Goal: Task Accomplishment & Management: Complete application form

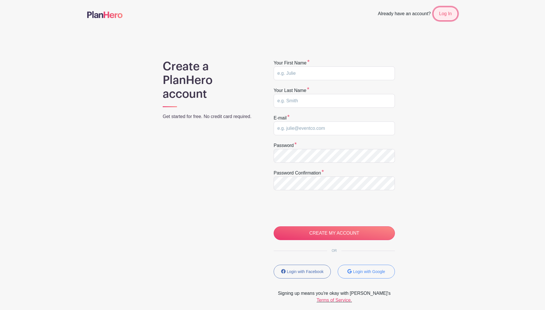
click at [456, 11] on link "Log In" at bounding box center [445, 14] width 25 height 14
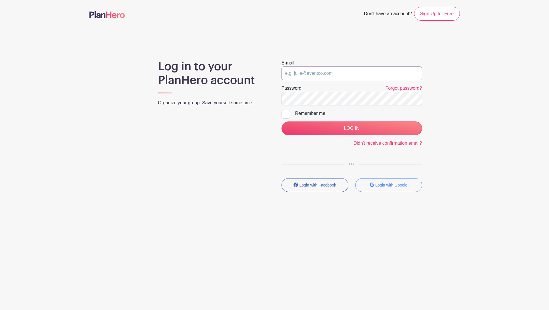
click at [336, 76] on input "email" at bounding box center [352, 73] width 141 height 14
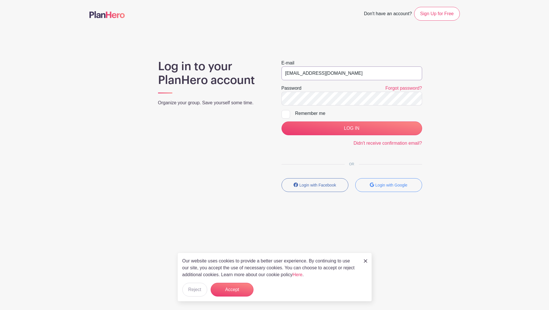
type input "[EMAIL_ADDRESS][DOMAIN_NAME]"
click at [336, 126] on input "LOG IN" at bounding box center [352, 128] width 141 height 14
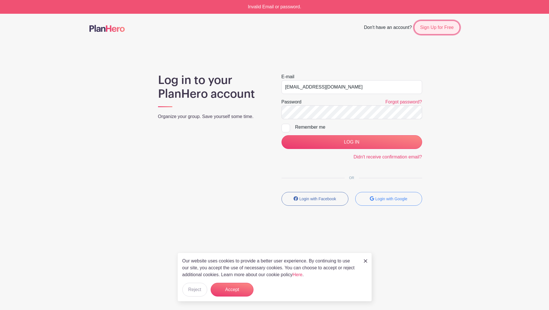
click at [447, 21] on link "Sign Up for Free" at bounding box center [436, 28] width 45 height 14
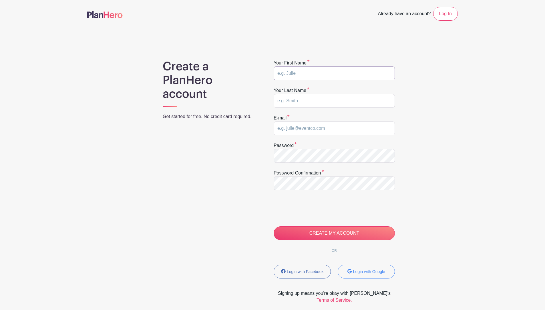
click at [332, 70] on input "text" at bounding box center [334, 73] width 121 height 14
type input "[PERSON_NAME]"
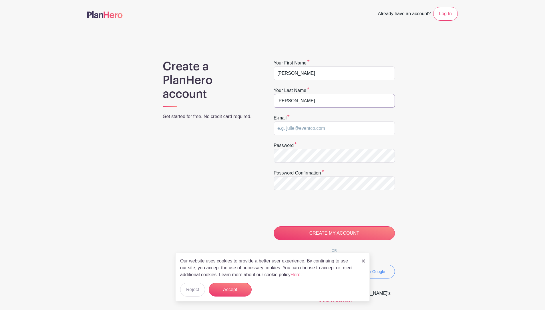
type input "[PERSON_NAME]"
type input "[EMAIL_ADDRESS][DOMAIN_NAME]"
click at [225, 286] on button "Accept" at bounding box center [230, 289] width 43 height 14
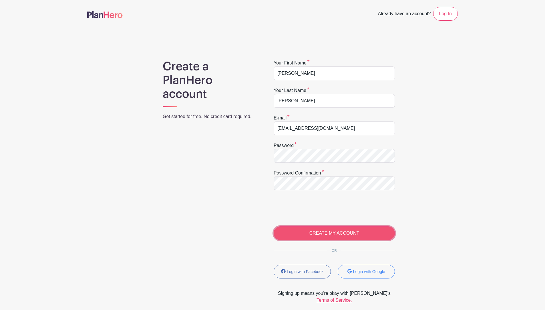
click at [299, 231] on input "CREATE MY ACCOUNT" at bounding box center [334, 233] width 121 height 14
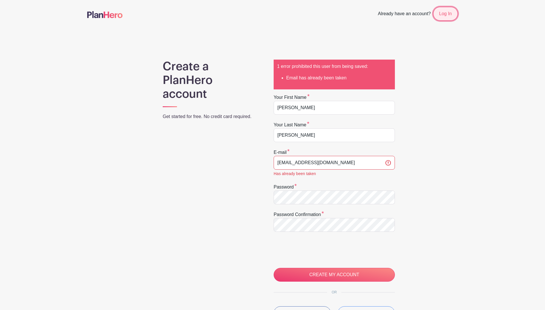
click at [443, 15] on link "Log In" at bounding box center [445, 14] width 25 height 14
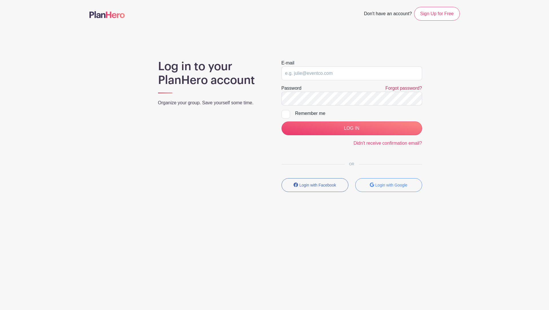
click at [395, 88] on link "Forgot password?" at bounding box center [404, 88] width 37 height 5
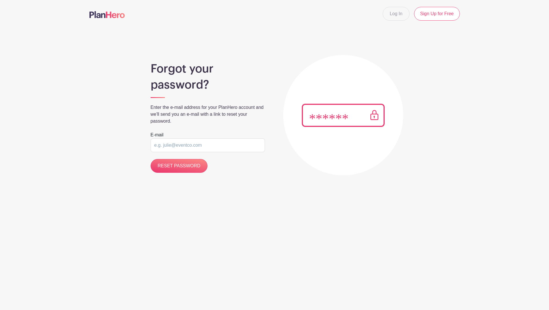
click at [211, 146] on input "email" at bounding box center [208, 145] width 114 height 14
type input "[EMAIL_ADDRESS][DOMAIN_NAME]"
click at [151, 159] on input "RESET PASSWORD" at bounding box center [179, 166] width 57 height 14
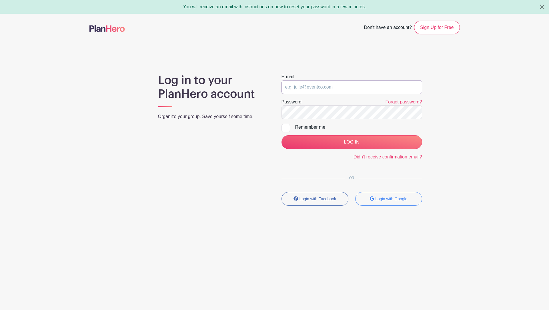
click at [306, 86] on input "email" at bounding box center [352, 87] width 141 height 14
type input "Wadeaboggs@gmail.com"
click at [282, 135] on input "LOG IN" at bounding box center [352, 142] width 141 height 14
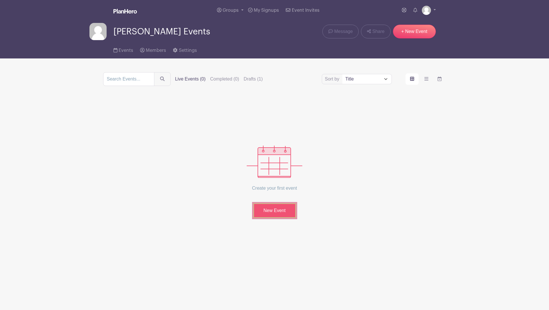
click at [278, 211] on link "New Event" at bounding box center [274, 210] width 43 height 15
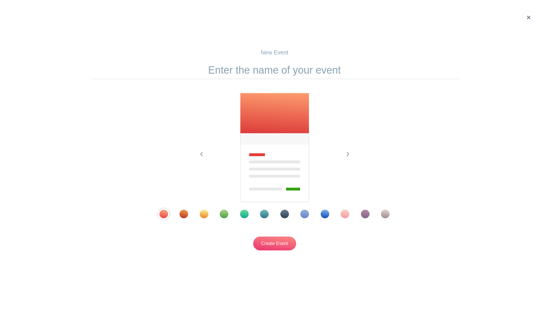
click at [269, 68] on input "text" at bounding box center [275, 70] width 371 height 18
type input "100 Hours of Prayer"
click at [244, 216] on div "Template 5" at bounding box center [244, 213] width 9 height 9
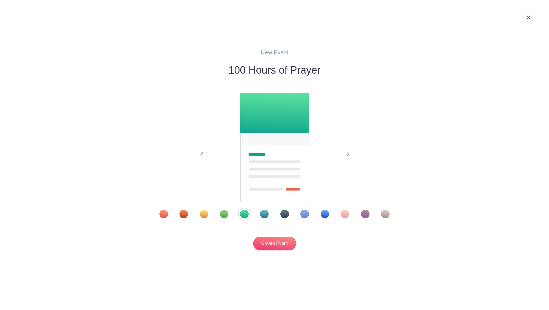
click at [263, 214] on div "Template 6" at bounding box center [264, 213] width 9 height 9
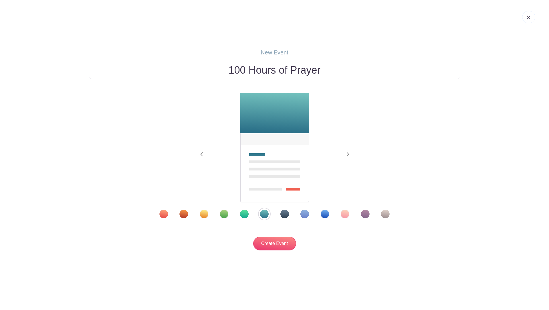
click at [286, 211] on div "Template 7" at bounding box center [285, 213] width 9 height 9
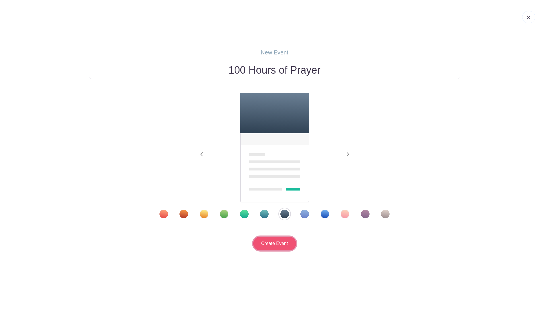
click at [278, 241] on input "Create Event" at bounding box center [274, 243] width 43 height 14
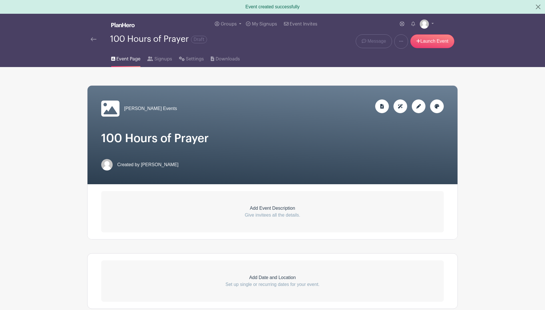
click at [153, 162] on span "Created by Wade Boggs" at bounding box center [147, 164] width 61 height 7
click at [421, 106] on div at bounding box center [419, 106] width 14 height 14
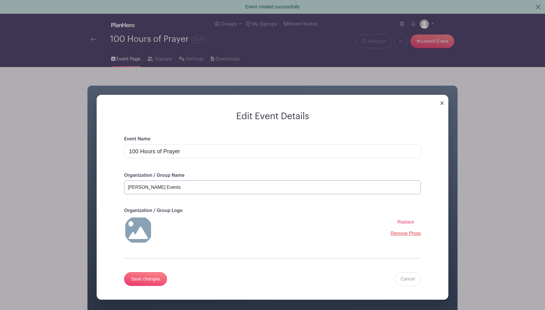
drag, startPoint x: 164, startPoint y: 187, endPoint x: 109, endPoint y: 187, distance: 55.2
click at [116, 186] on div "Event Name 100 Hours of Prayer Organization / Group Name Wade's Events Organiza…" at bounding box center [272, 217] width 324 height 164
type input "Crosspoint Fellowship"
click at [406, 222] on span "Replace" at bounding box center [406, 221] width 17 height 5
click at [0, 0] on input "Replace" at bounding box center [0, 0] width 0 height 0
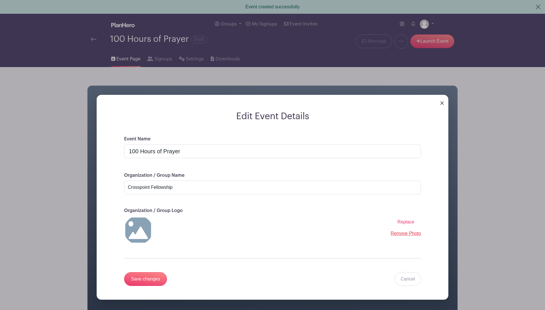
click at [410, 221] on span "Replace" at bounding box center [406, 221] width 17 height 5
click at [0, 0] on input "Replace" at bounding box center [0, 0] width 0 height 0
click at [145, 279] on input "Save changes" at bounding box center [145, 279] width 43 height 14
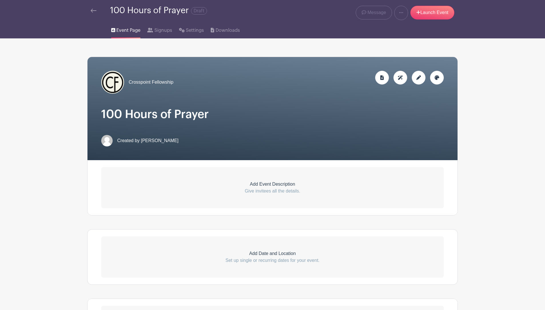
scroll to position [57, 0]
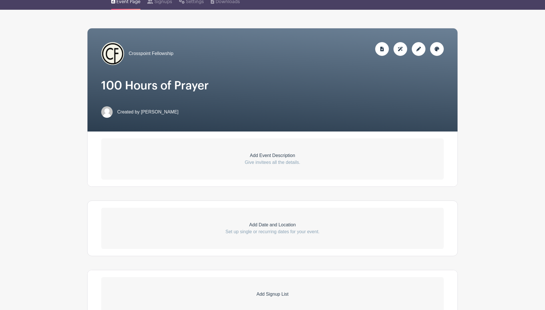
click at [419, 49] on icon at bounding box center [418, 49] width 5 height 5
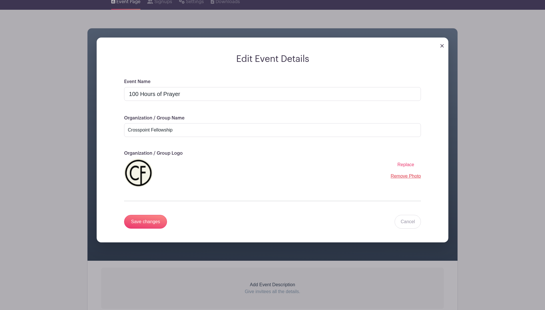
click at [441, 46] on img at bounding box center [442, 45] width 3 height 3
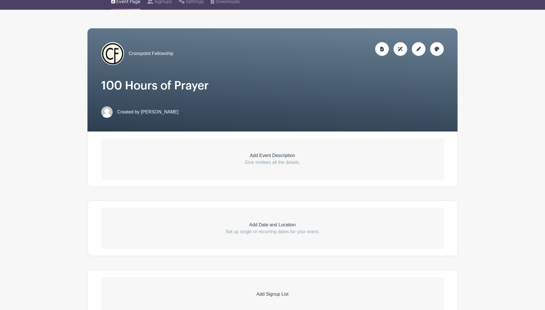
click at [436, 50] on icon at bounding box center [437, 49] width 5 height 5
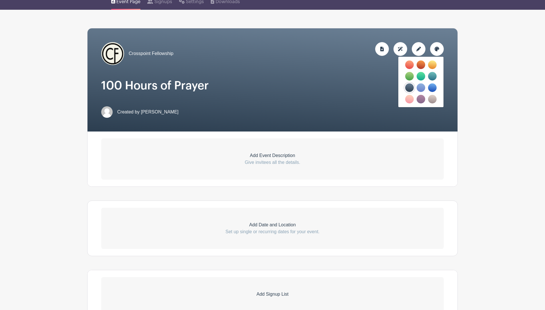
click at [474, 53] on main "Groups All Groups Wade's Events My Signups Event Invites My account Logout 100 …" at bounding box center [272, 190] width 545 height 467
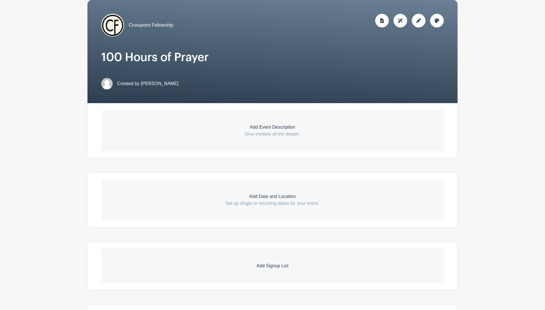
scroll to position [86, 0]
click at [273, 133] on p "Give invitees all the details." at bounding box center [272, 133] width 343 height 7
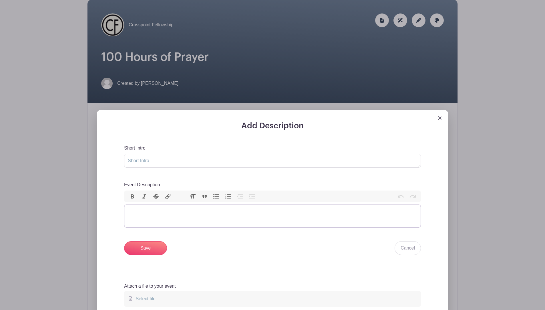
click at [160, 214] on trix-editor "Event Description" at bounding box center [272, 215] width 297 height 23
paste trix-editor "<h1>Crosspoint Fellowship exists to glorify God by proclaiming His Gospel, gath…"
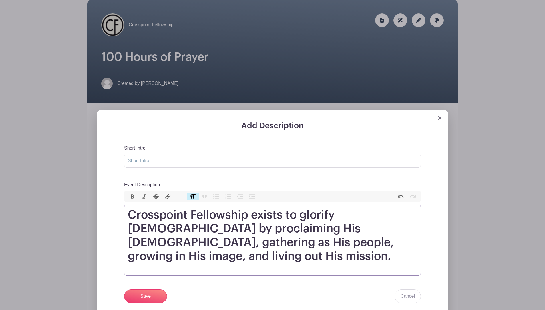
type trix-editor "<h1>Crosspoint Fellowship exists to glorify God by proclaiming His Gospel, gath…"
click at [149, 289] on input "Save" at bounding box center [145, 296] width 43 height 14
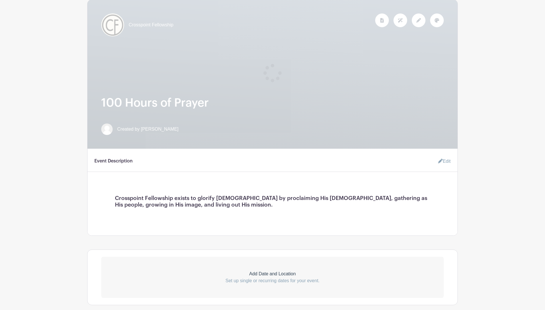
click at [449, 160] on link "Edit" at bounding box center [442, 160] width 17 height 11
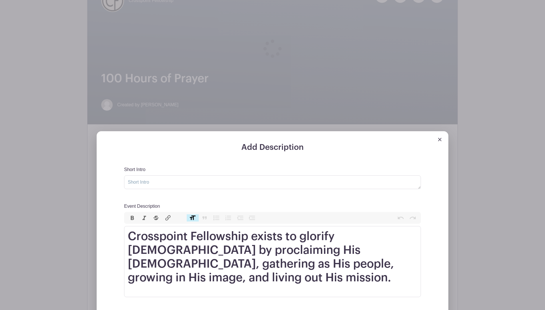
scroll to position [143, 0]
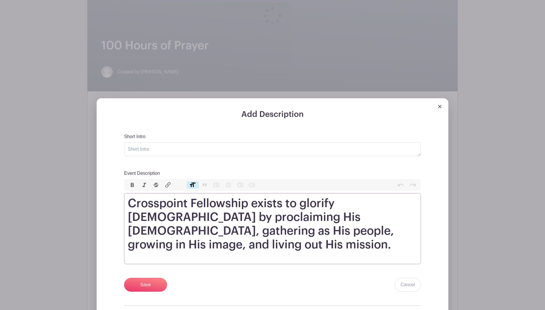
click at [396, 230] on h1 "Crosspoint Fellowship exists to glorify God by proclaiming His Gospel, gatherin…" at bounding box center [272, 223] width 289 height 55
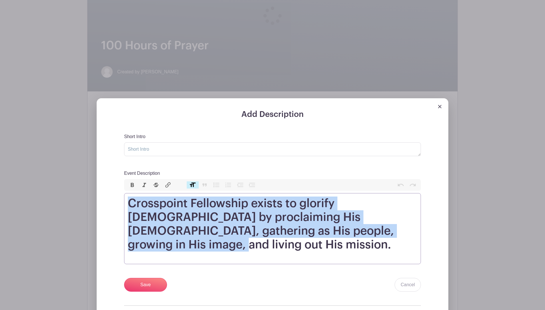
drag, startPoint x: 396, startPoint y: 231, endPoint x: 22, endPoint y: 198, distance: 376.2
click at [92, 198] on div "Add Description Short Intro Event Description Bold Italic Strikethrough Link He…" at bounding box center [272, 227] width 361 height 259
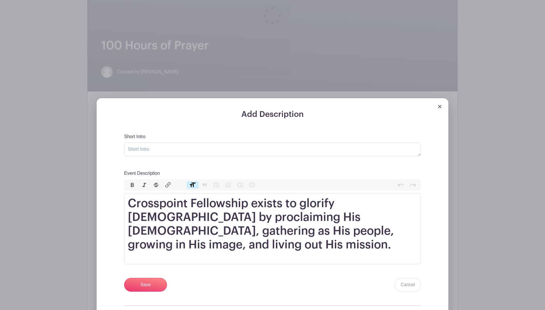
click at [440, 108] on div at bounding box center [273, 103] width 352 height 11
click at [439, 105] on img at bounding box center [439, 106] width 3 height 3
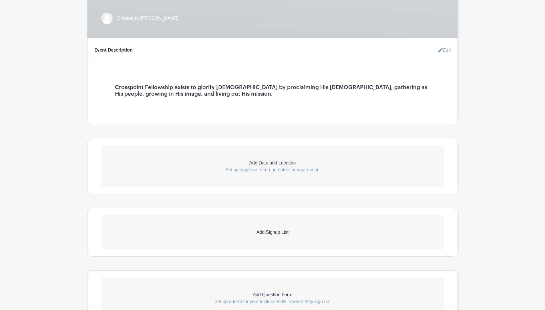
scroll to position [200, 0]
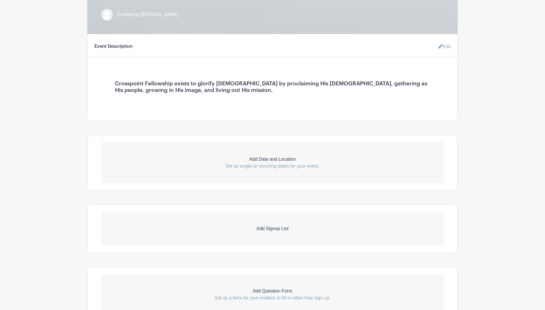
click at [447, 46] on link "Edit" at bounding box center [442, 46] width 17 height 11
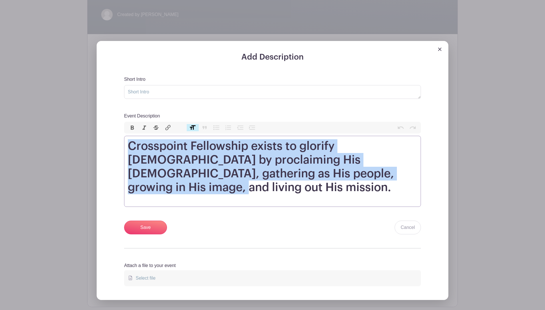
drag, startPoint x: 400, startPoint y: 175, endPoint x: 68, endPoint y: 135, distance: 334.5
click at [92, 135] on div "Add Description Short Intro Event Description Bold Italic Strikethrough Link He…" at bounding box center [272, 170] width 361 height 259
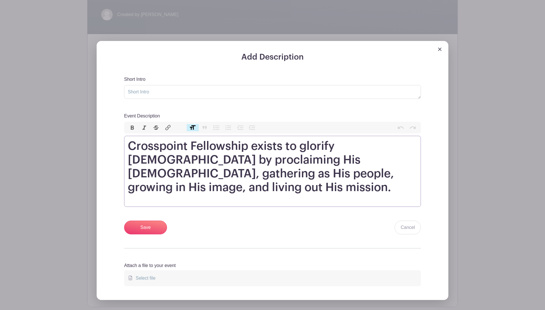
type trix-editor "<h1><br></h1><div><br></div>"
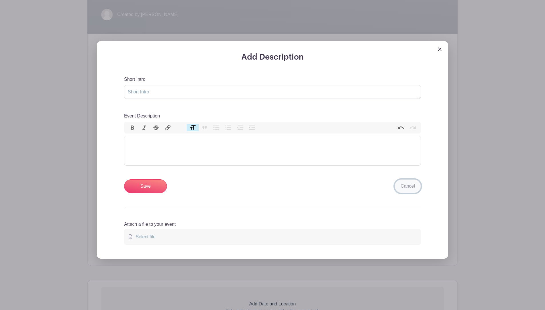
click at [412, 182] on link "Cancel" at bounding box center [408, 186] width 26 height 14
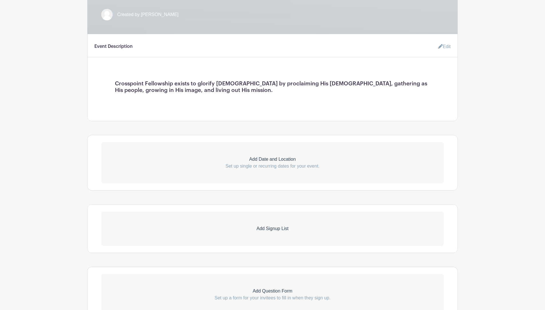
click at [449, 49] on link "Edit" at bounding box center [442, 46] width 17 height 11
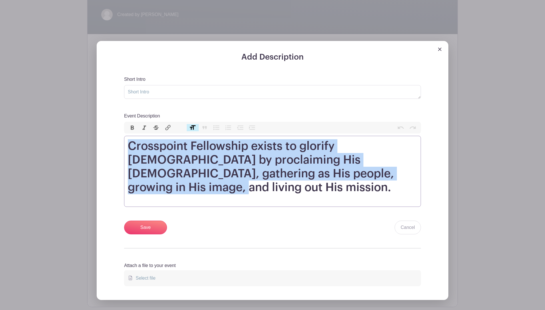
drag, startPoint x: 394, startPoint y: 173, endPoint x: 88, endPoint y: 136, distance: 308.6
click at [92, 137] on div "Add Description Short Intro Event Description Bold Italic Strikethrough Link He…" at bounding box center [272, 170] width 361 height 259
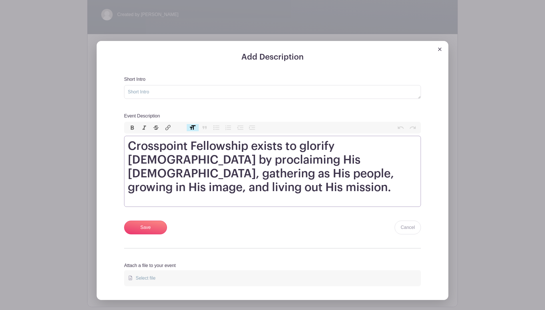
type trix-editor "<h1><br></h1><div><br></div>"
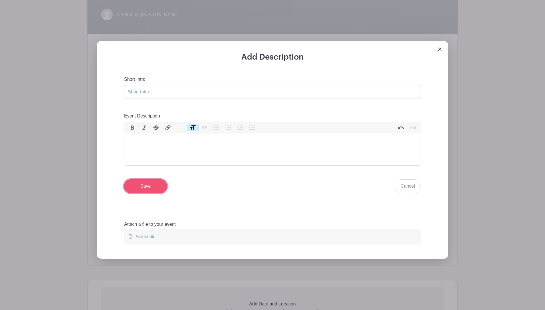
click at [147, 192] on input "Save" at bounding box center [145, 186] width 43 height 14
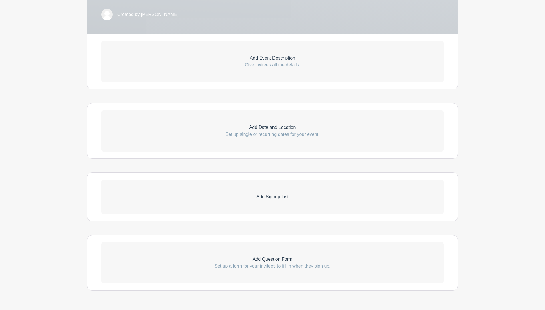
click at [292, 133] on p "Set up single or recurring dates for your event." at bounding box center [272, 134] width 343 height 7
select select "8"
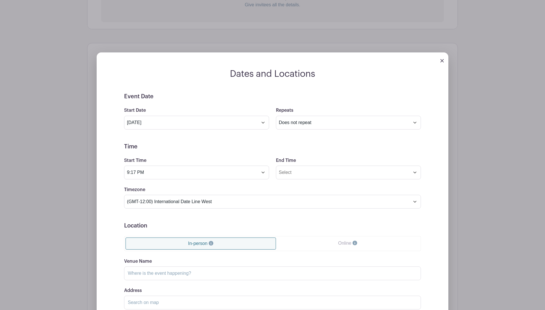
scroll to position [286, 0]
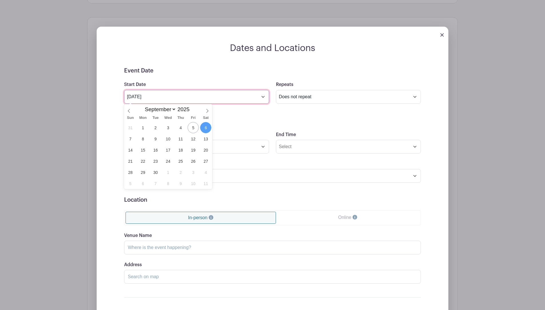
click at [264, 97] on input "Sep 6 2025" at bounding box center [196, 97] width 145 height 14
click at [168, 160] on span "24" at bounding box center [167, 160] width 11 height 11
type input "Sep 24 2025"
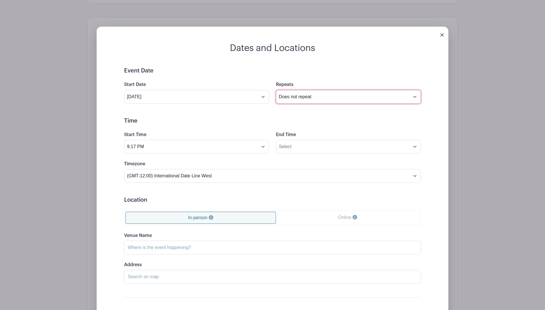
click at [311, 94] on select "Does not repeat Daily Weekly Monthly on day 24 Monthly on the fourth Wednesday …" at bounding box center [348, 97] width 145 height 14
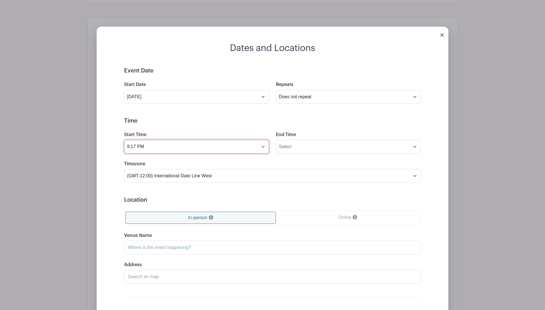
click at [263, 145] on input "9:17 PM" at bounding box center [196, 147] width 145 height 14
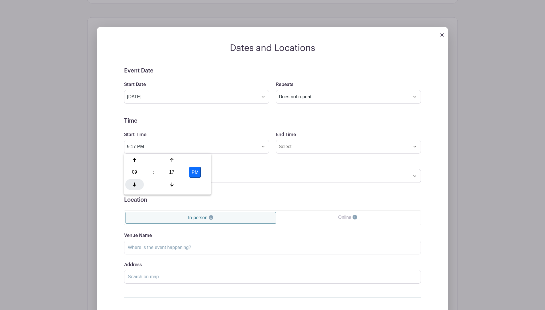
click at [132, 184] on div at bounding box center [134, 184] width 19 height 11
click at [170, 186] on icon at bounding box center [171, 184] width 3 height 5
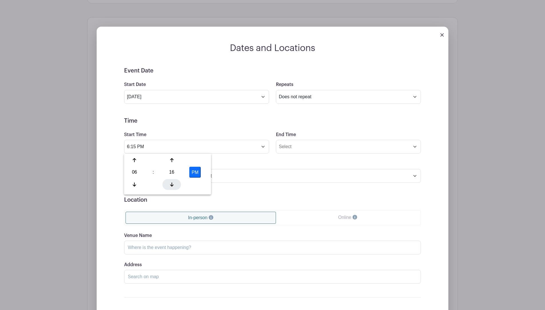
click at [170, 186] on icon at bounding box center [171, 184] width 3 height 5
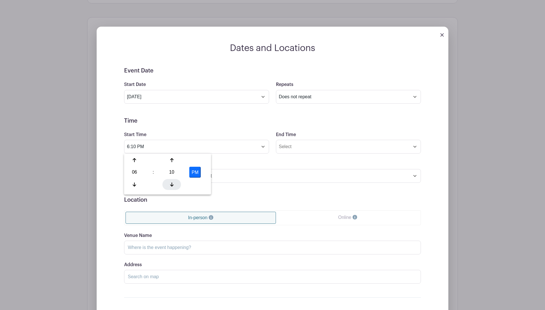
click at [170, 186] on icon at bounding box center [171, 184] width 3 height 5
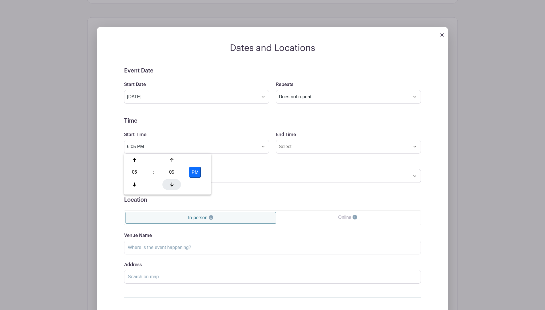
click at [170, 186] on icon at bounding box center [171, 184] width 3 height 5
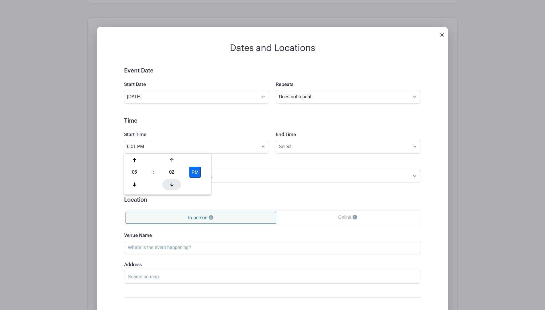
type input "6:00 PM"
click at [252, 160] on form "Event Date Start Date Sep 24 2025 Repeats Does not repeat Daily Weekly Monthly …" at bounding box center [272, 195] width 297 height 257
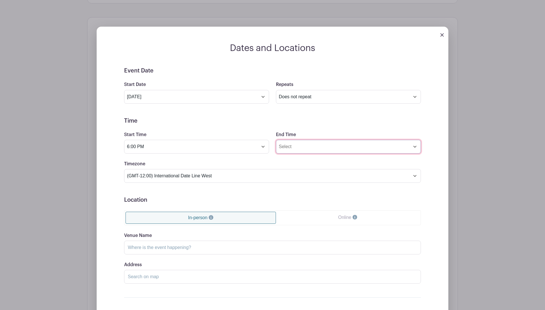
click at [310, 148] on input "End Time" at bounding box center [348, 147] width 145 height 14
type input "4:17 PM"
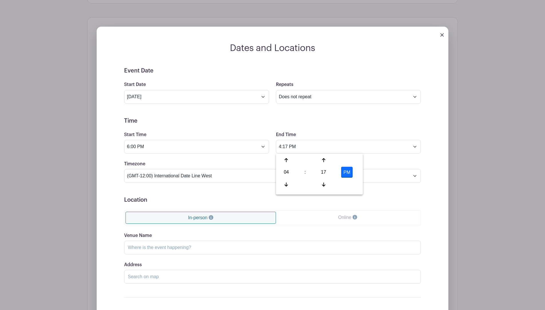
click at [229, 123] on h5 "Time" at bounding box center [272, 120] width 297 height 7
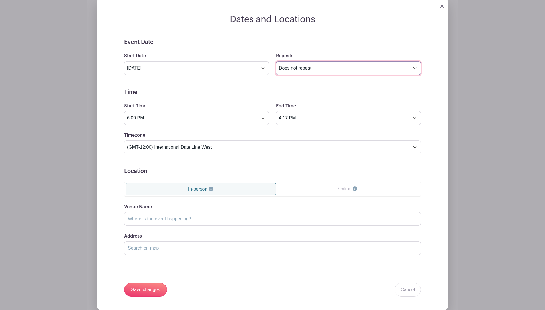
click at [320, 69] on select "Does not repeat Daily Weekly Monthly on day 24 Monthly on the fourth Wednesday …" at bounding box center [348, 68] width 145 height 14
select select "other"
click at [276, 61] on select "Does not repeat Daily Weekly Monthly on day 24 Monthly on the fourth Wednesday …" at bounding box center [348, 68] width 145 height 14
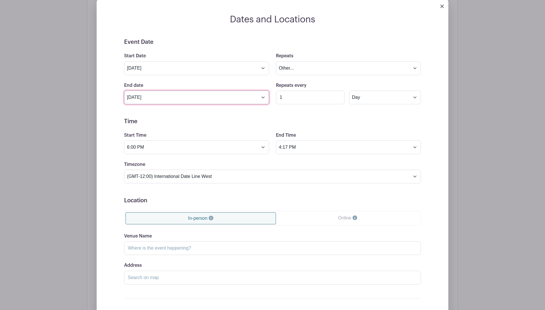
click at [187, 97] on input "Oct 24 2025" at bounding box center [196, 97] width 145 height 14
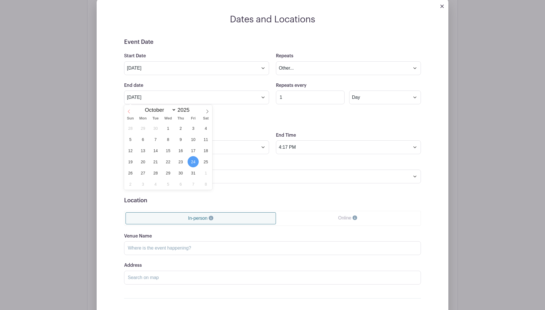
click at [129, 108] on span at bounding box center [129, 110] width 10 height 10
select select "8"
click at [130, 171] on span "28" at bounding box center [130, 172] width 11 height 11
type input "Sep 28 2025"
click at [338, 97] on input "1" at bounding box center [310, 97] width 69 height 14
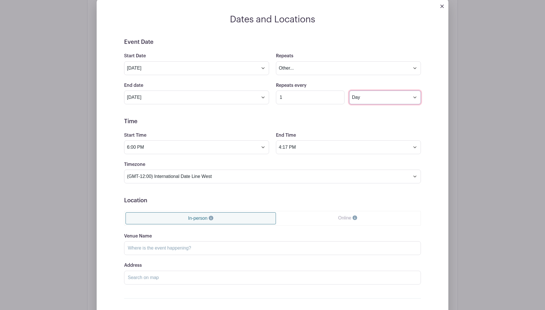
click at [370, 97] on select "Day Week Monthly on day 24" at bounding box center [385, 97] width 72 height 14
click at [305, 109] on form "Event Date Start Date Sep 24 2025 Repeats Does not repeat Daily Weekly Monthly …" at bounding box center [272, 182] width 297 height 287
click at [326, 144] on input "4:17 PM" at bounding box center [348, 147] width 145 height 14
click at [288, 160] on icon at bounding box center [286, 160] width 3 height 4
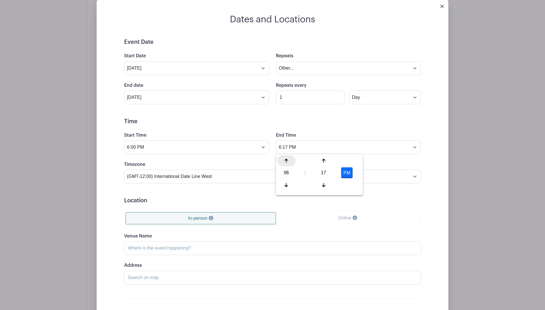
click at [288, 160] on icon at bounding box center [286, 160] width 3 height 4
click at [324, 187] on icon at bounding box center [323, 184] width 3 height 5
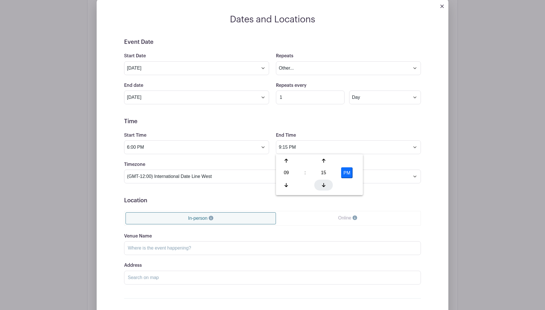
click at [324, 187] on icon at bounding box center [323, 184] width 3 height 5
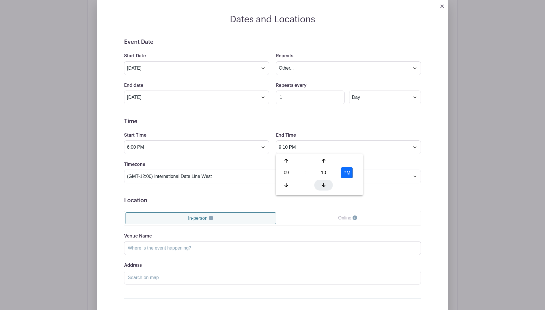
click at [324, 187] on icon at bounding box center [323, 184] width 3 height 5
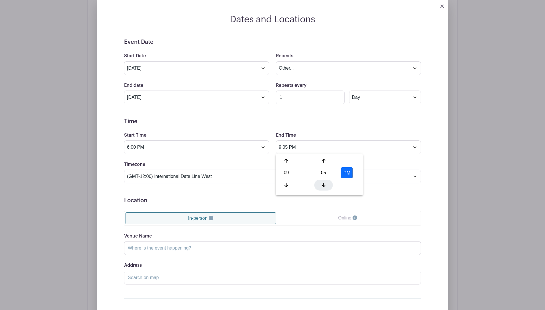
click at [324, 187] on icon at bounding box center [323, 184] width 3 height 5
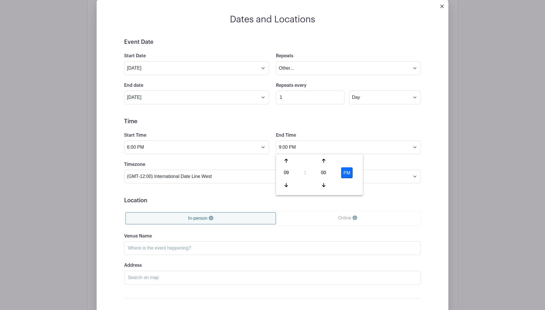
click at [345, 171] on button "PM" at bounding box center [346, 172] width 11 height 11
type input "9:00 AM"
click at [220, 164] on div "Timezone (GMT-12:00) International Date Line West (GMT-11:00) American Samoa (G…" at bounding box center [273, 172] width 304 height 22
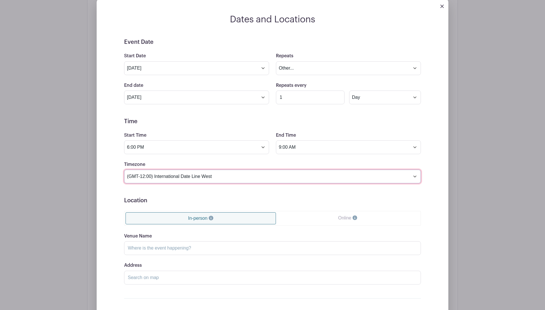
click at [219, 172] on select "(GMT-12:00) International Date Line West (GMT-11:00) American Samoa (GMT-11:00)…" at bounding box center [272, 176] width 297 height 14
select select "Central Time (US & Canada)"
click at [124, 169] on select "(GMT-12:00) International Date Line West (GMT-11:00) American Samoa (GMT-11:00)…" at bounding box center [272, 176] width 297 height 14
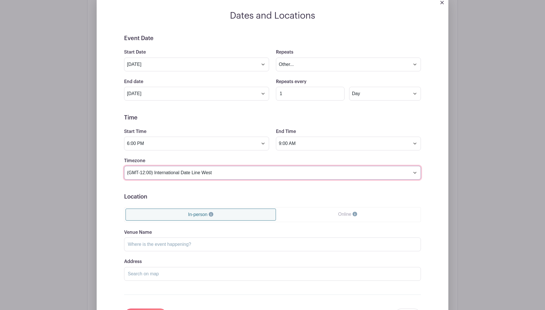
scroll to position [343, 0]
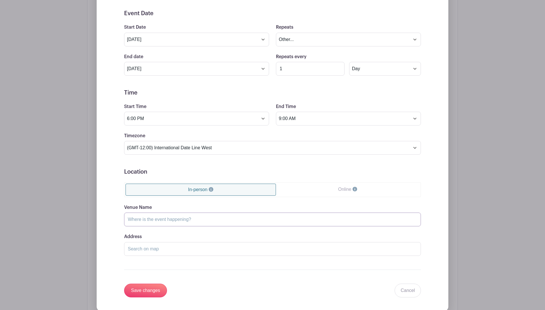
click at [171, 218] on input "Venue Name" at bounding box center [272, 219] width 297 height 14
type input "Prayer"
click at [152, 292] on input "Save changes" at bounding box center [145, 290] width 43 height 14
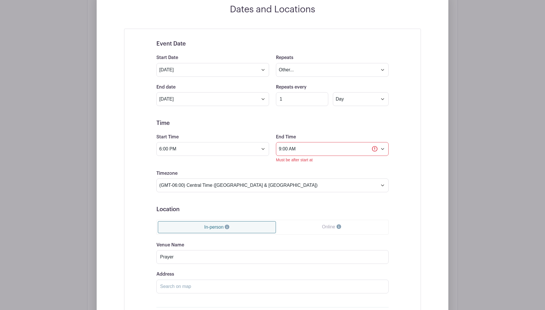
scroll to position [324, 0]
click at [314, 68] on select "Does not repeat Daily Weekly Monthly on day 24 Monthly on the fourth Wednesday …" at bounding box center [332, 71] width 113 height 14
click at [327, 100] on input "1" at bounding box center [302, 100] width 52 height 14
click at [321, 101] on input "1" at bounding box center [302, 100] width 52 height 14
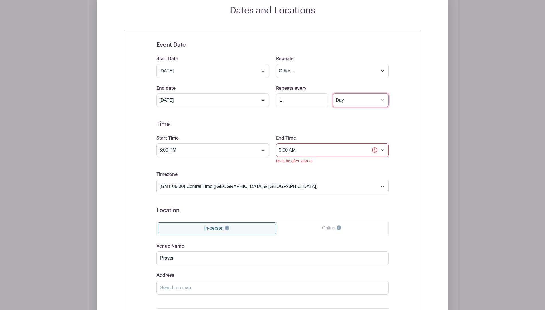
click at [364, 100] on select "Day Week Monthly on day 24" at bounding box center [361, 100] width 56 height 14
click at [403, 123] on div "Event Date Start Date Sep 24 2025 Repeats Does not repeat Daily Weekly Monthly …" at bounding box center [272, 188] width 297 height 317
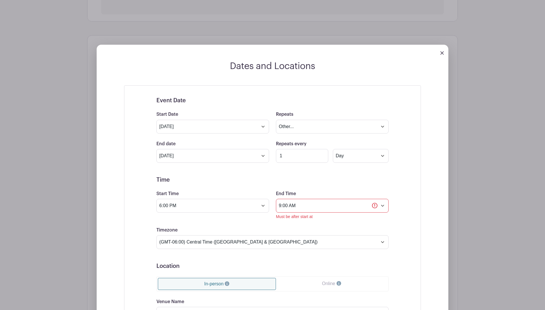
scroll to position [180, 0]
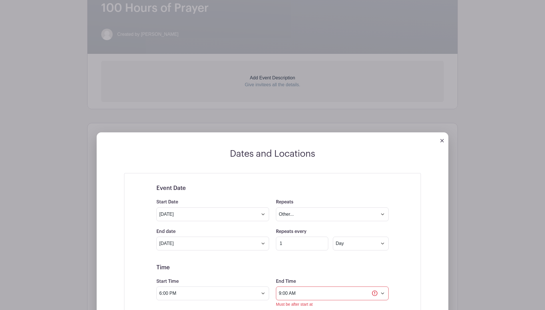
click at [442, 140] on img at bounding box center [442, 140] width 3 height 3
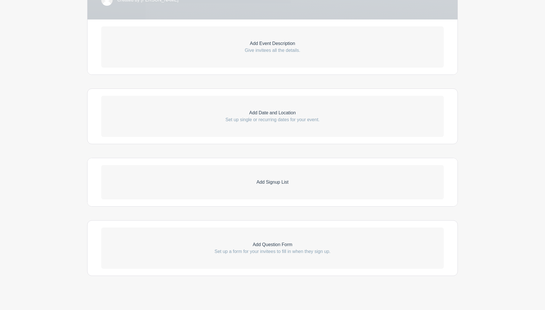
scroll to position [217, 0]
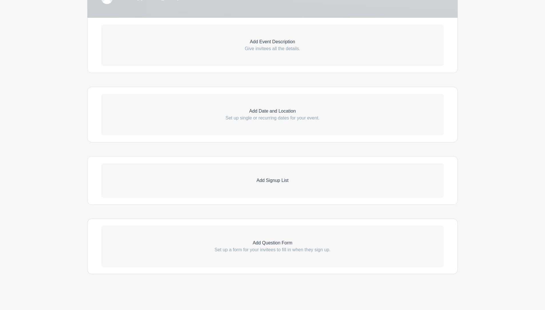
click at [270, 178] on p "Add Signup List" at bounding box center [272, 180] width 343 height 7
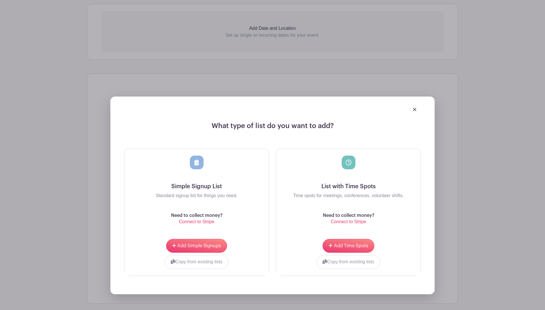
scroll to position [302, 0]
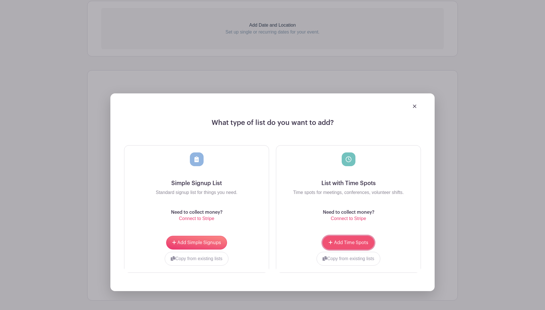
click at [348, 240] on span "Add Time Spots" at bounding box center [351, 242] width 34 height 5
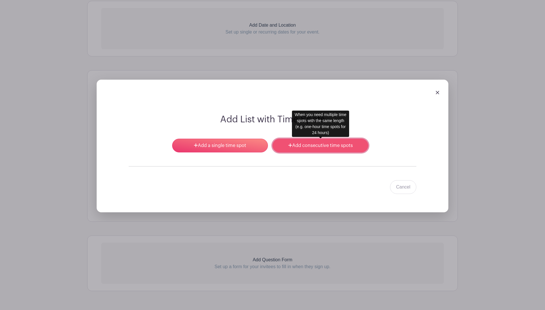
click at [319, 145] on link "Add consecutive time spots" at bounding box center [321, 145] width 96 height 14
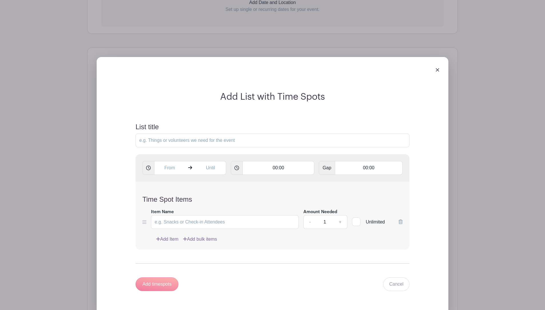
scroll to position [360, 0]
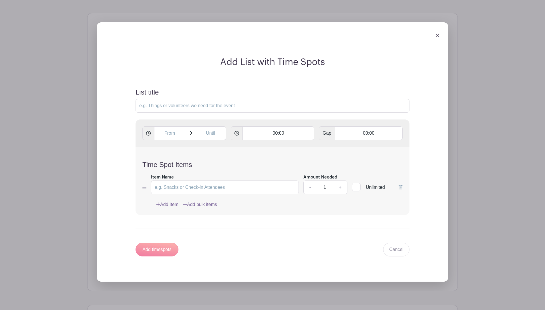
click at [188, 132] on icon at bounding box center [190, 132] width 4 height 5
click at [164, 134] on input "text" at bounding box center [169, 133] width 31 height 14
click at [164, 145] on icon at bounding box center [164, 146] width 3 height 4
click at [202, 159] on div "19" at bounding box center [202, 158] width 19 height 11
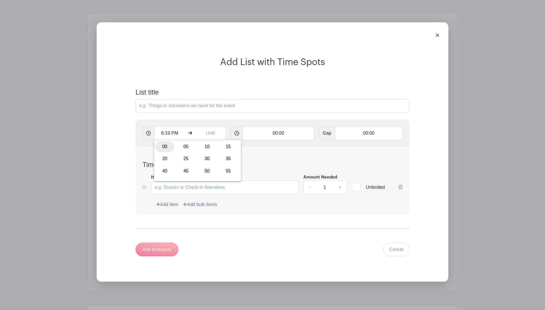
click at [167, 146] on div "00" at bounding box center [164, 146] width 19 height 11
type input "6:00 PM"
click at [264, 123] on div "6:00 PM 00:00 Gap 00:00" at bounding box center [273, 132] width 274 height 27
click at [278, 132] on input "00:00" at bounding box center [279, 133] width 72 height 14
click at [260, 145] on div at bounding box center [257, 146] width 27 height 11
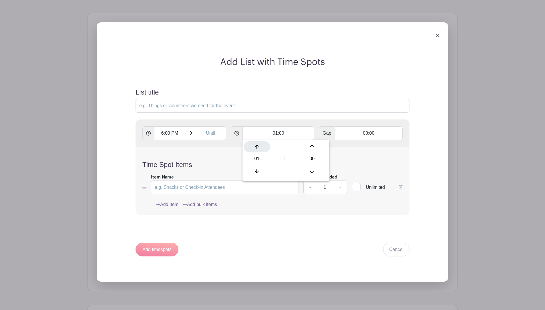
click at [260, 145] on div at bounding box center [257, 146] width 27 height 11
click at [258, 173] on icon at bounding box center [256, 170] width 3 height 5
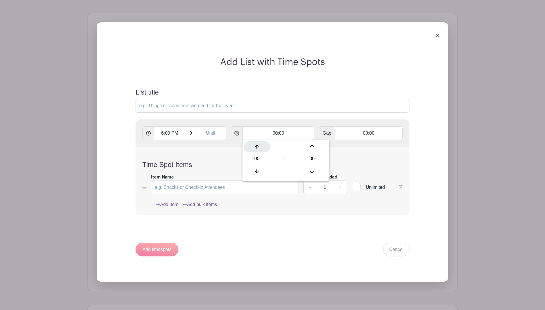
drag, startPoint x: 258, startPoint y: 173, endPoint x: 257, endPoint y: 146, distance: 26.6
click at [257, 146] on icon at bounding box center [256, 146] width 3 height 4
type input "01:00"
click at [441, 137] on div "Add List with Time Spots List title 6:00 PM 01:00 Gap 00:00 Time Spot Items Ite…" at bounding box center [273, 151] width 352 height 259
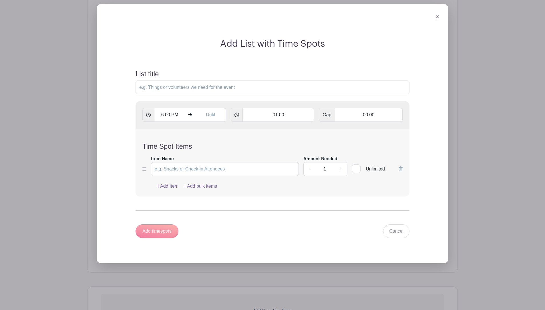
scroll to position [388, 0]
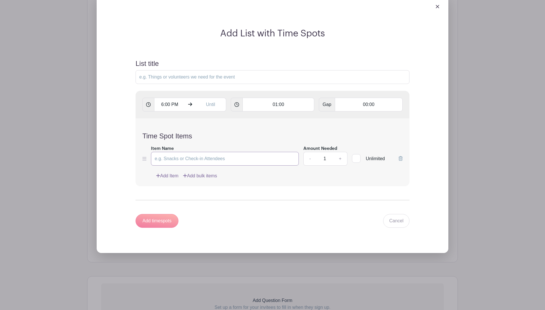
click at [187, 158] on input "Item Name" at bounding box center [225, 159] width 148 height 14
type input "Prayer"
click at [212, 102] on input "text" at bounding box center [210, 105] width 31 height 14
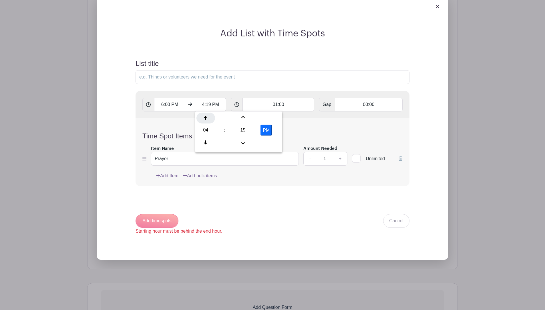
click at [204, 116] on icon at bounding box center [205, 118] width 3 height 5
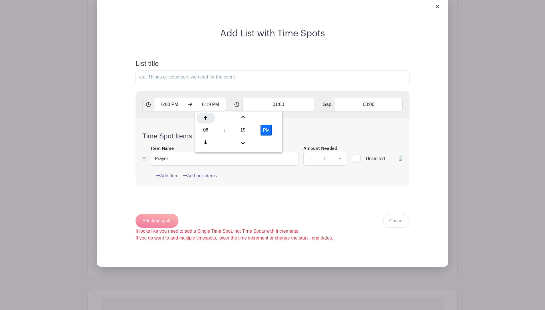
click at [204, 116] on icon at bounding box center [205, 118] width 3 height 5
click at [207, 116] on icon at bounding box center [205, 118] width 3 height 5
type input "8:19 PM"
type input "Add 3 timespots"
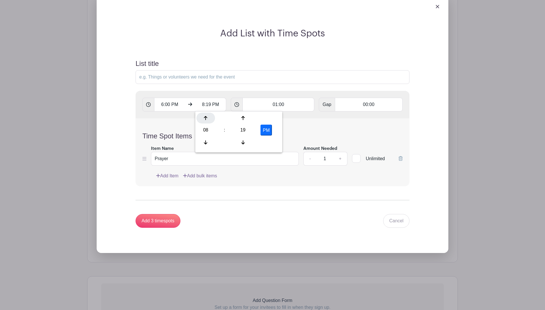
click at [207, 116] on icon at bounding box center [205, 118] width 3 height 5
type input "9:19 PM"
type input "Add 4 timespots"
click at [207, 116] on icon at bounding box center [205, 118] width 3 height 5
type input "10:19 PM"
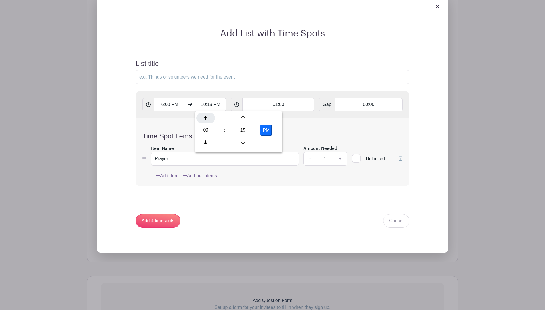
type input "Add 5 timespots"
click at [207, 116] on icon at bounding box center [205, 118] width 3 height 5
type input "11:19 PM"
type input "Add 6 timespots"
click at [207, 116] on div at bounding box center [206, 117] width 19 height 11
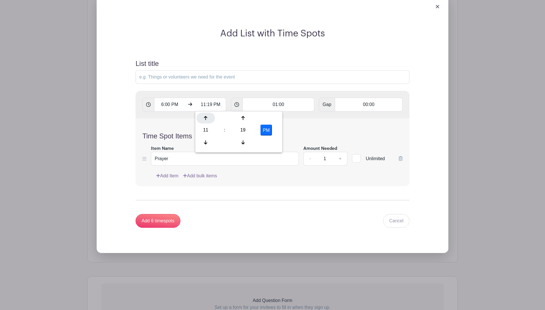
type input "12:19 AM"
type input "Add timespots"
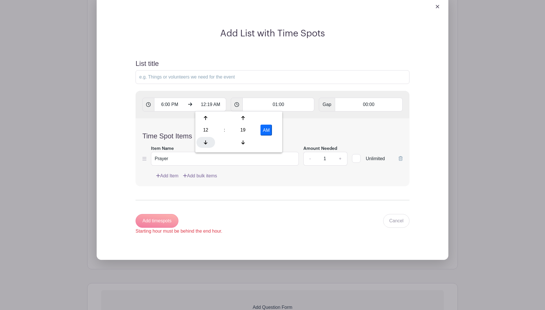
click at [202, 142] on div at bounding box center [206, 142] width 19 height 11
type input "11:19 PM"
type input "Add 6 timespots"
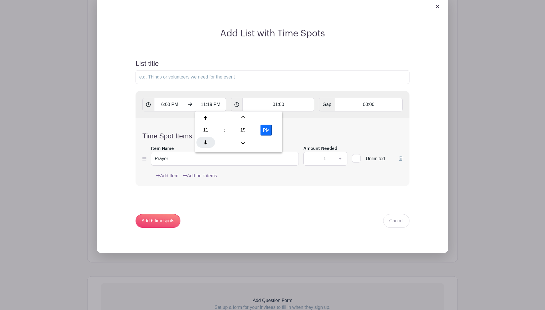
click at [202, 142] on div at bounding box center [206, 142] width 19 height 11
type input "10:19 PM"
type input "Add 5 timespots"
click at [202, 142] on div at bounding box center [206, 142] width 19 height 11
type input "9:19 PM"
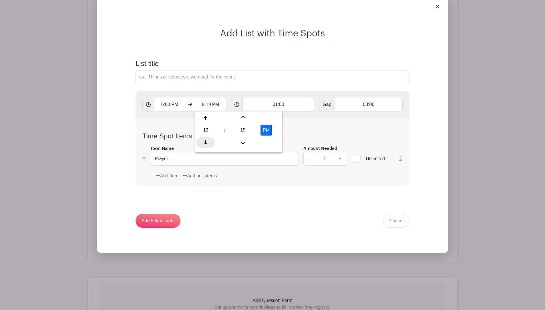
type input "Add 4 timespots"
click at [243, 140] on icon at bounding box center [242, 142] width 3 height 5
click at [243, 140] on icon at bounding box center [242, 142] width 3 height 4
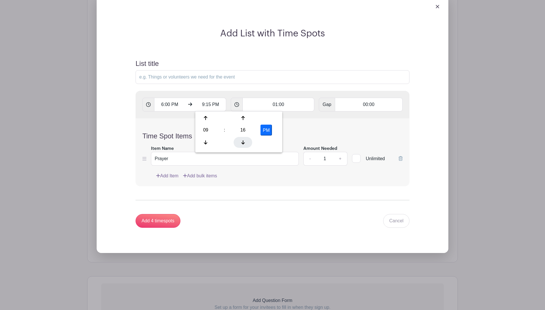
click at [243, 140] on icon at bounding box center [242, 142] width 3 height 4
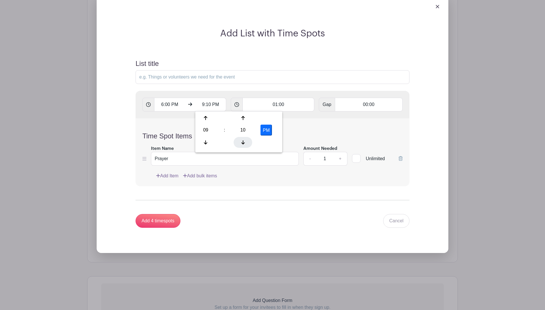
click at [243, 140] on icon at bounding box center [242, 142] width 3 height 4
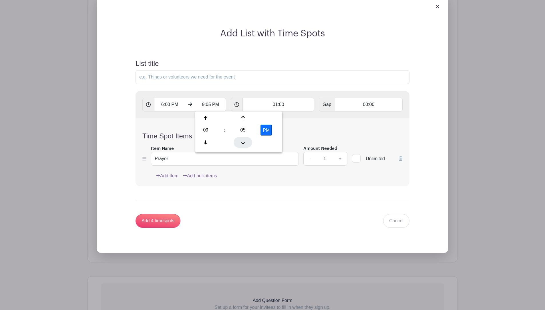
click at [243, 140] on icon at bounding box center [242, 142] width 3 height 4
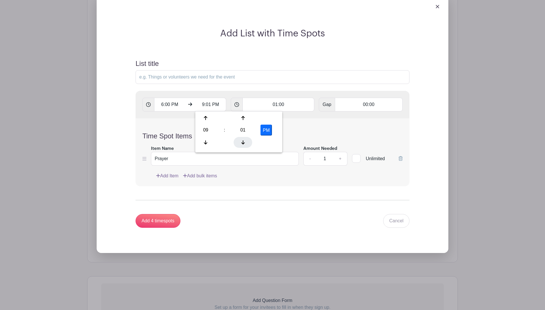
type input "9:00 PM"
type input "Add 3 timespots"
click at [268, 132] on button "PM" at bounding box center [266, 129] width 11 height 11
type input "9:00 AM"
type input "Add timespots"
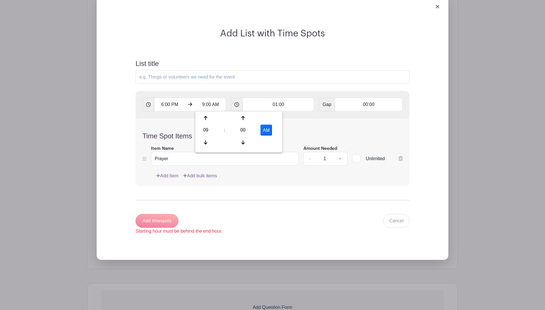
drag, startPoint x: 213, startPoint y: 208, endPoint x: 227, endPoint y: 209, distance: 14.3
click at [216, 209] on form "List title 6:00 PM 9:00 AM 01:00 Gap 00:00 Time Spot Items Item Name Prayer Amo…" at bounding box center [273, 147] width 288 height 189
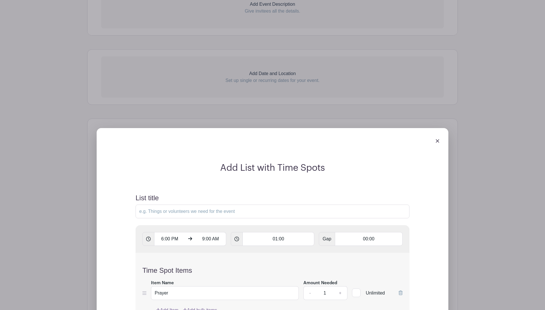
scroll to position [245, 0]
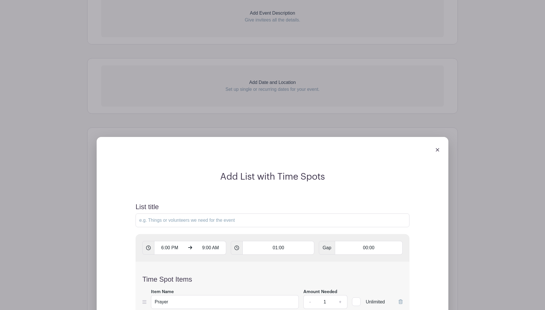
click at [438, 149] on img at bounding box center [437, 149] width 3 height 3
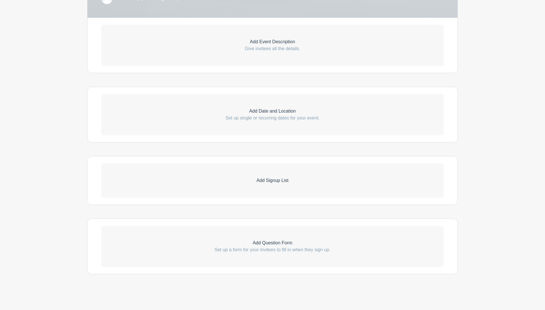
click at [281, 116] on p "Set up single or recurring dates for your event." at bounding box center [272, 117] width 343 height 7
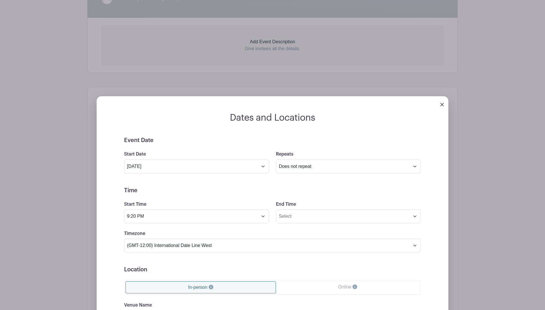
click at [87, 134] on div "Dates and Locations Event Date Start Date Sep 6 2025 Repeats Does not repeat Da…" at bounding box center [272, 252] width 371 height 331
click at [304, 163] on select "Does not repeat Daily Weekly Monthly on day 6 Monthly on the first Saturday Oth…" at bounding box center [348, 166] width 145 height 14
select select "other"
click at [276, 159] on select "Does not repeat Daily Weekly Monthly on day 6 Monthly on the first Saturday Oth…" at bounding box center [348, 166] width 145 height 14
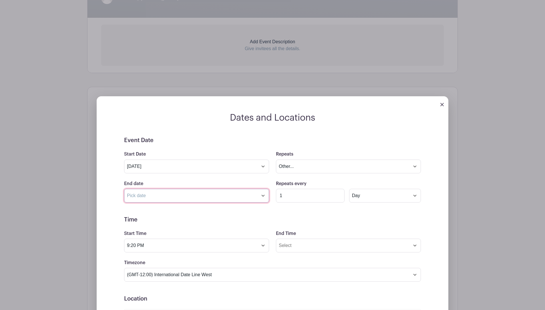
click at [241, 195] on input "text" at bounding box center [196, 196] width 145 height 14
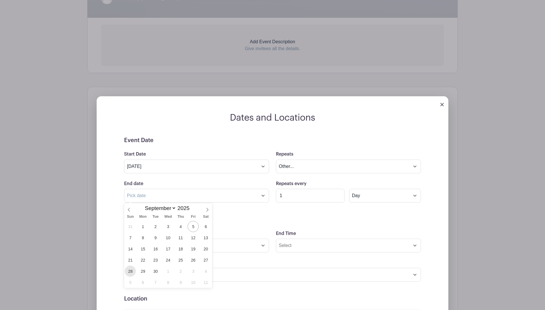
click at [131, 269] on span "28" at bounding box center [130, 270] width 11 height 11
type input "Sep 28 2025"
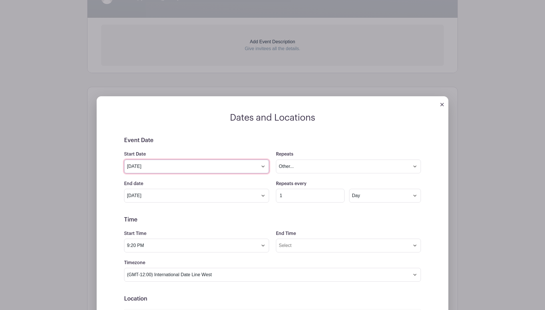
click at [184, 168] on input "Sep 6 2025" at bounding box center [196, 166] width 145 height 14
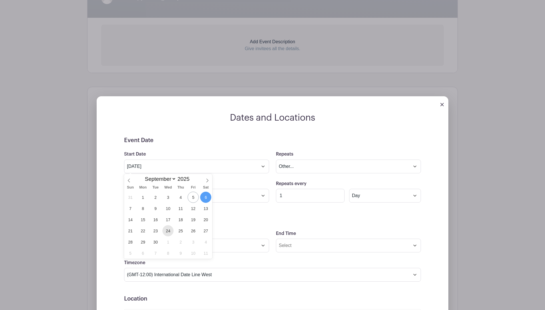
click at [170, 228] on span "24" at bounding box center [167, 230] width 11 height 11
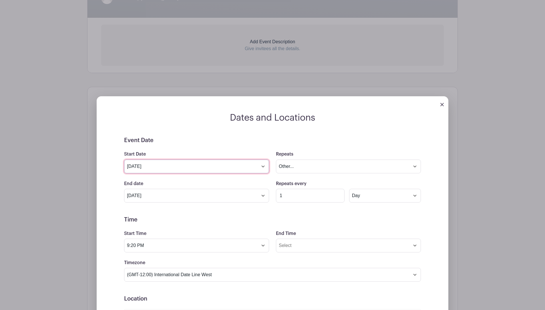
type input "Sep 24 2025"
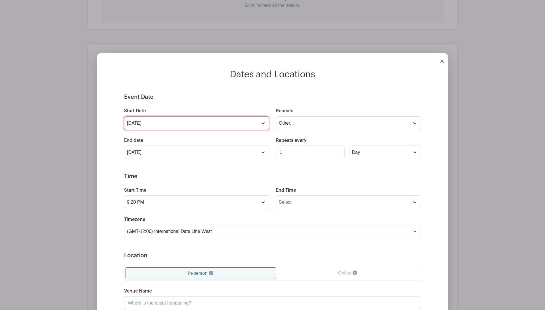
scroll to position [331, 0]
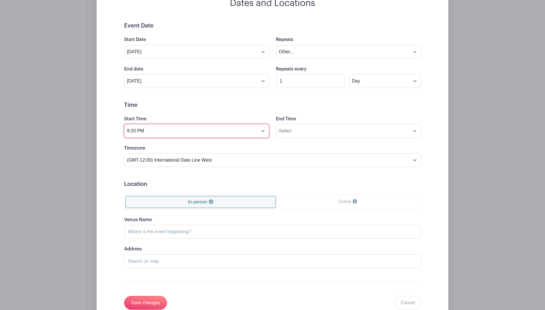
click at [167, 131] on input "9:20 PM" at bounding box center [196, 131] width 145 height 14
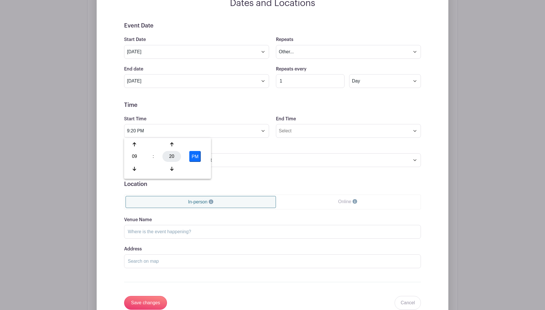
click at [171, 155] on div "20" at bounding box center [171, 156] width 19 height 11
click at [133, 143] on div "00" at bounding box center [134, 144] width 19 height 11
click at [132, 156] on div "09" at bounding box center [134, 156] width 19 height 11
click at [178, 155] on div "06" at bounding box center [177, 156] width 19 height 11
type input "6:00 PM"
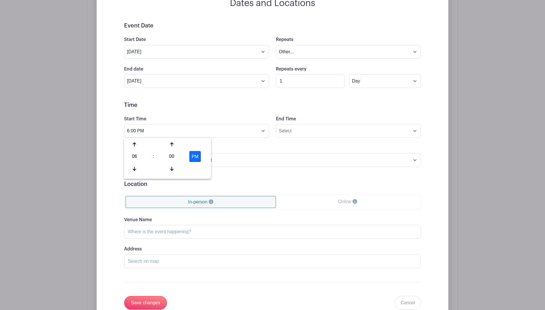
click at [121, 226] on div "Event Date Start Date Sep 24 2025 Repeats Does not repeat Daily Weekly Monthly …" at bounding box center [272, 165] width 324 height 287
click at [140, 300] on input "Save changes" at bounding box center [145, 302] width 43 height 14
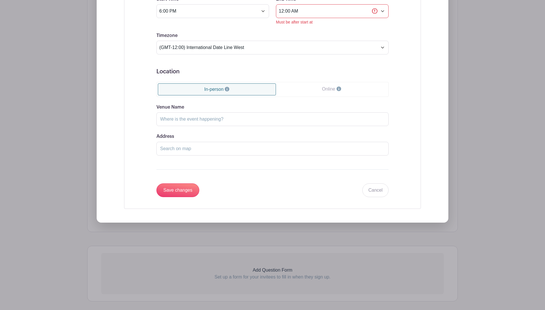
scroll to position [467, 0]
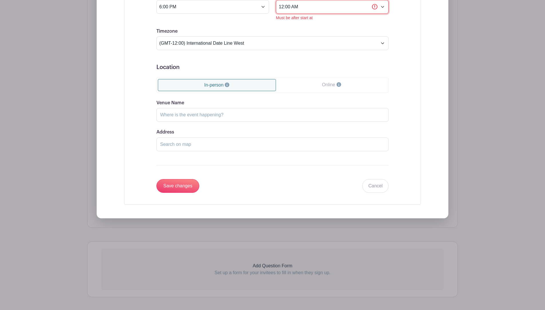
click at [325, 7] on input "12:00 AM" at bounding box center [332, 7] width 113 height 14
click at [345, 30] on button "AM" at bounding box center [346, 32] width 11 height 11
type input "12:00 PM"
click at [143, 150] on div "Event Date Start Date Sep 24 2025 Repeats Does not repeat Daily Weekly Monthly …" at bounding box center [273, 45] width 260 height 307
click at [171, 183] on input "Save changes" at bounding box center [177, 186] width 43 height 14
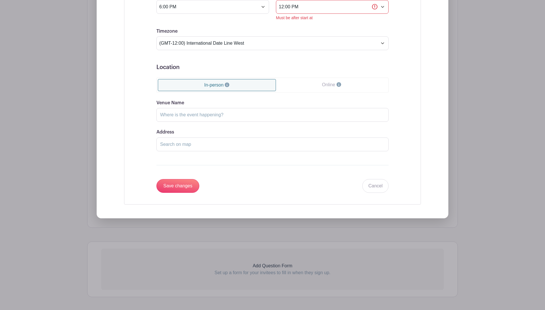
click at [399, 21] on div "Event Date Start Date Sep 24 2025 Repeats Does not repeat Daily Weekly Monthly …" at bounding box center [273, 45] width 260 height 307
click at [376, 7] on input "12:00 PM" at bounding box center [332, 7] width 113 height 14
click at [384, 6] on input "12:00 PM" at bounding box center [332, 7] width 113 height 14
click at [382, 8] on input "12:00 PM" at bounding box center [332, 7] width 113 height 14
click at [324, 41] on div at bounding box center [323, 44] width 19 height 11
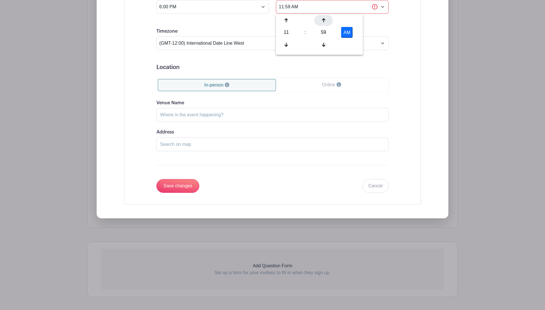
click at [329, 18] on div at bounding box center [323, 20] width 19 height 11
click at [289, 20] on div at bounding box center [286, 20] width 19 height 11
click at [284, 44] on div at bounding box center [286, 44] width 19 height 11
click at [350, 33] on button "PM" at bounding box center [346, 32] width 11 height 11
type input "12:00 AM"
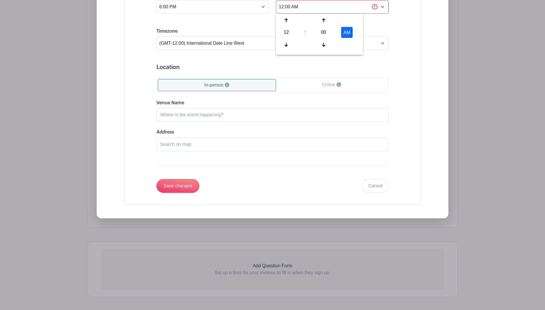
drag, startPoint x: 396, startPoint y: 45, endPoint x: 396, endPoint y: 51, distance: 6.9
click at [396, 45] on div "Event Date Start Date Sep 24 2025 Repeats Does not repeat Daily Weekly Monthly …" at bounding box center [273, 45] width 260 height 307
click at [180, 183] on input "Save changes" at bounding box center [177, 186] width 43 height 14
click at [380, 5] on input "12:00 AM" at bounding box center [332, 7] width 113 height 14
click at [285, 18] on icon at bounding box center [286, 20] width 3 height 5
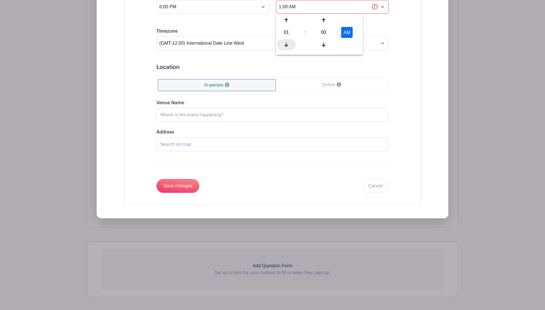
click at [286, 43] on icon at bounding box center [286, 44] width 3 height 5
click at [285, 43] on icon at bounding box center [286, 44] width 3 height 5
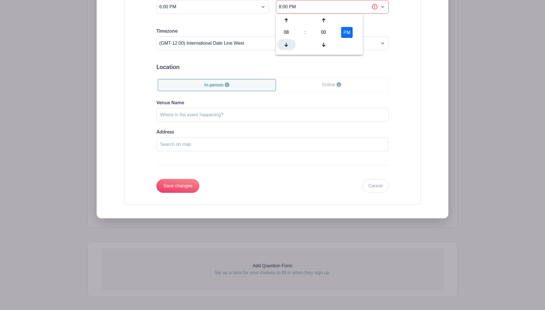
click at [285, 43] on icon at bounding box center [286, 44] width 3 height 5
click at [290, 20] on div at bounding box center [286, 20] width 19 height 11
type input "7:00 PM"
click at [185, 184] on input "Save changes" at bounding box center [177, 186] width 43 height 14
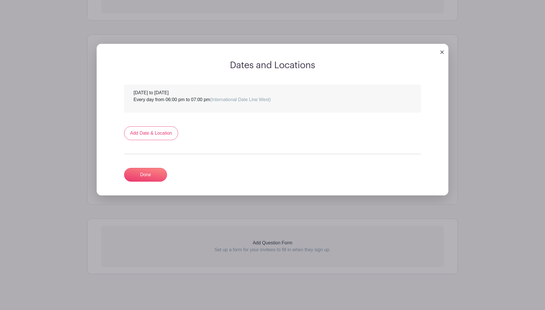
scroll to position [223, 0]
click at [404, 92] on icon at bounding box center [404, 92] width 5 height 5
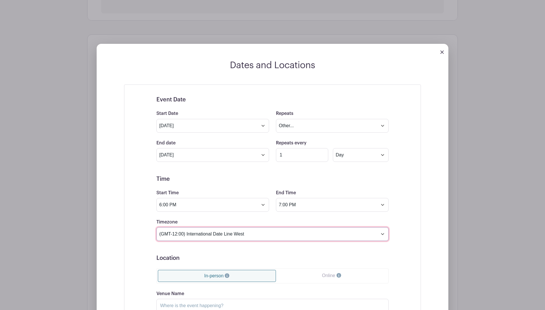
click at [207, 230] on select "(GMT-12:00) International Date Line West (GMT-11:00) American Samoa (GMT-11:00)…" at bounding box center [272, 234] width 232 height 14
select select "Central Time (US & Canada)"
click at [156, 227] on select "(GMT-12:00) International Date Line West (GMT-11:00) American Samoa (GMT-11:00)…" at bounding box center [272, 234] width 232 height 14
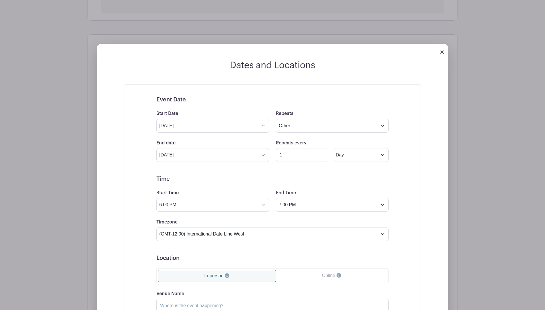
click at [444, 51] on div at bounding box center [273, 52] width 352 height 16
click at [442, 49] on link at bounding box center [442, 51] width 3 height 5
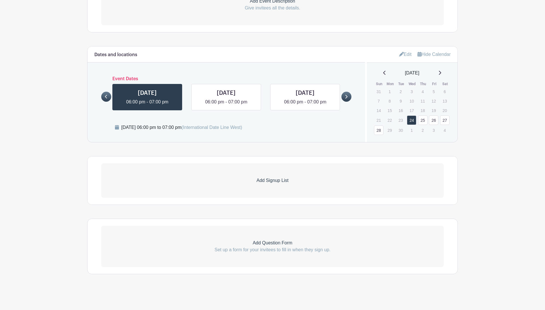
scroll to position [211, 0]
